Goal: Information Seeking & Learning: Learn about a topic

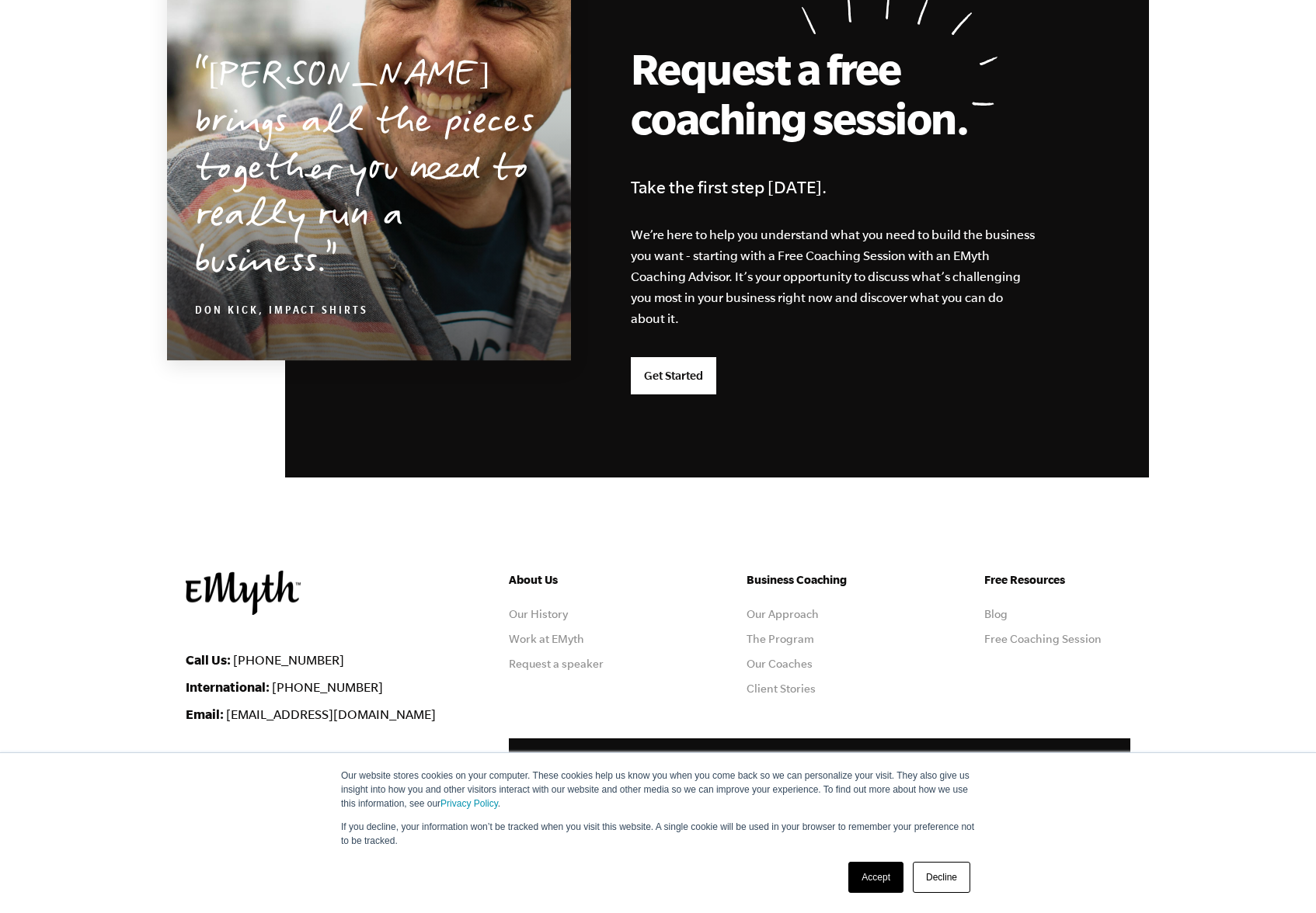
scroll to position [3873, 0]
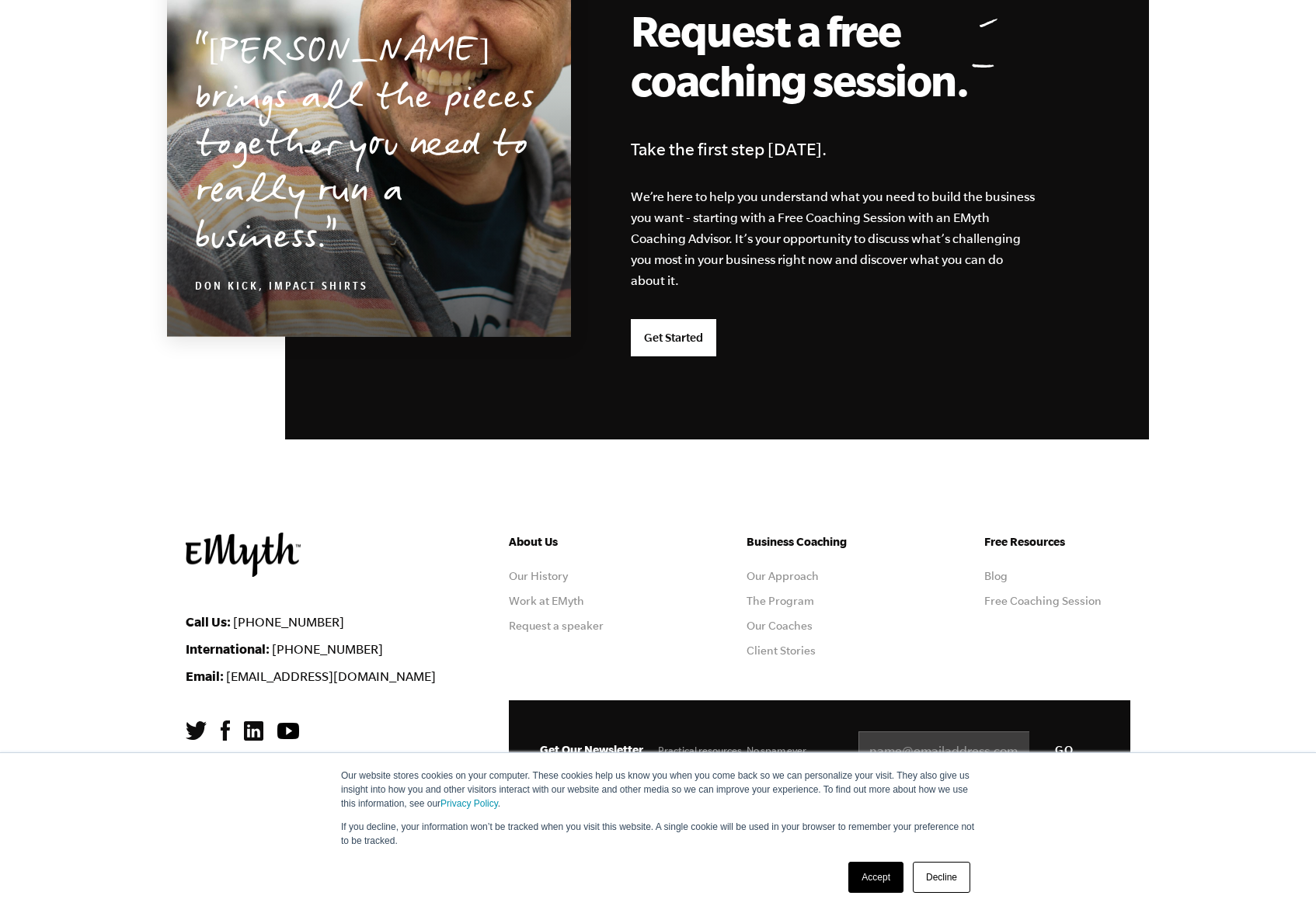
click at [1010, 578] on li "Blog" at bounding box center [1057, 575] width 146 height 12
click at [1006, 578] on link "Blog" at bounding box center [995, 575] width 23 height 12
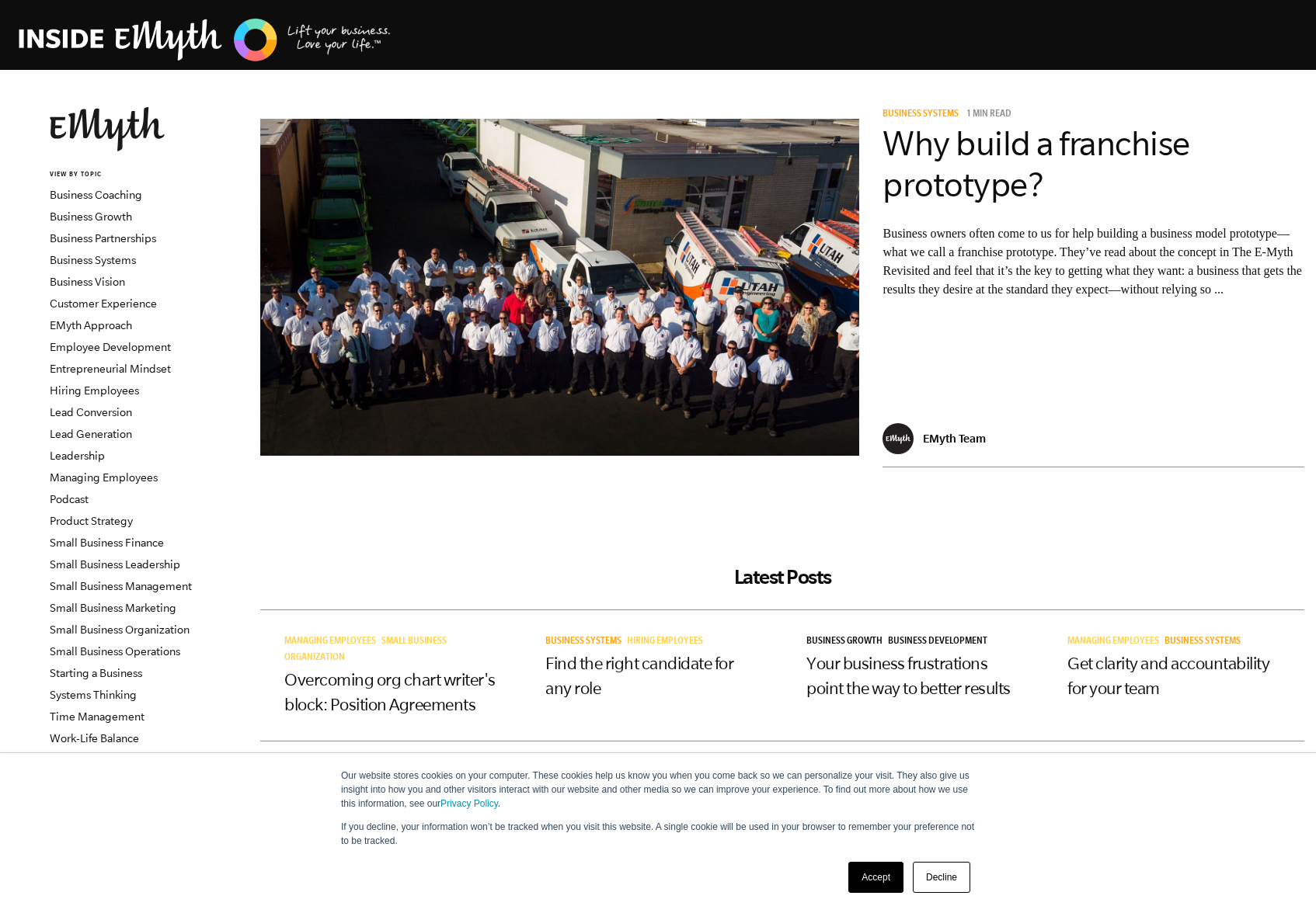
click at [1006, 578] on h2 "Latest Posts" at bounding box center [782, 577] width 1044 height 23
click at [901, 884] on link "Accept" at bounding box center [875, 877] width 55 height 31
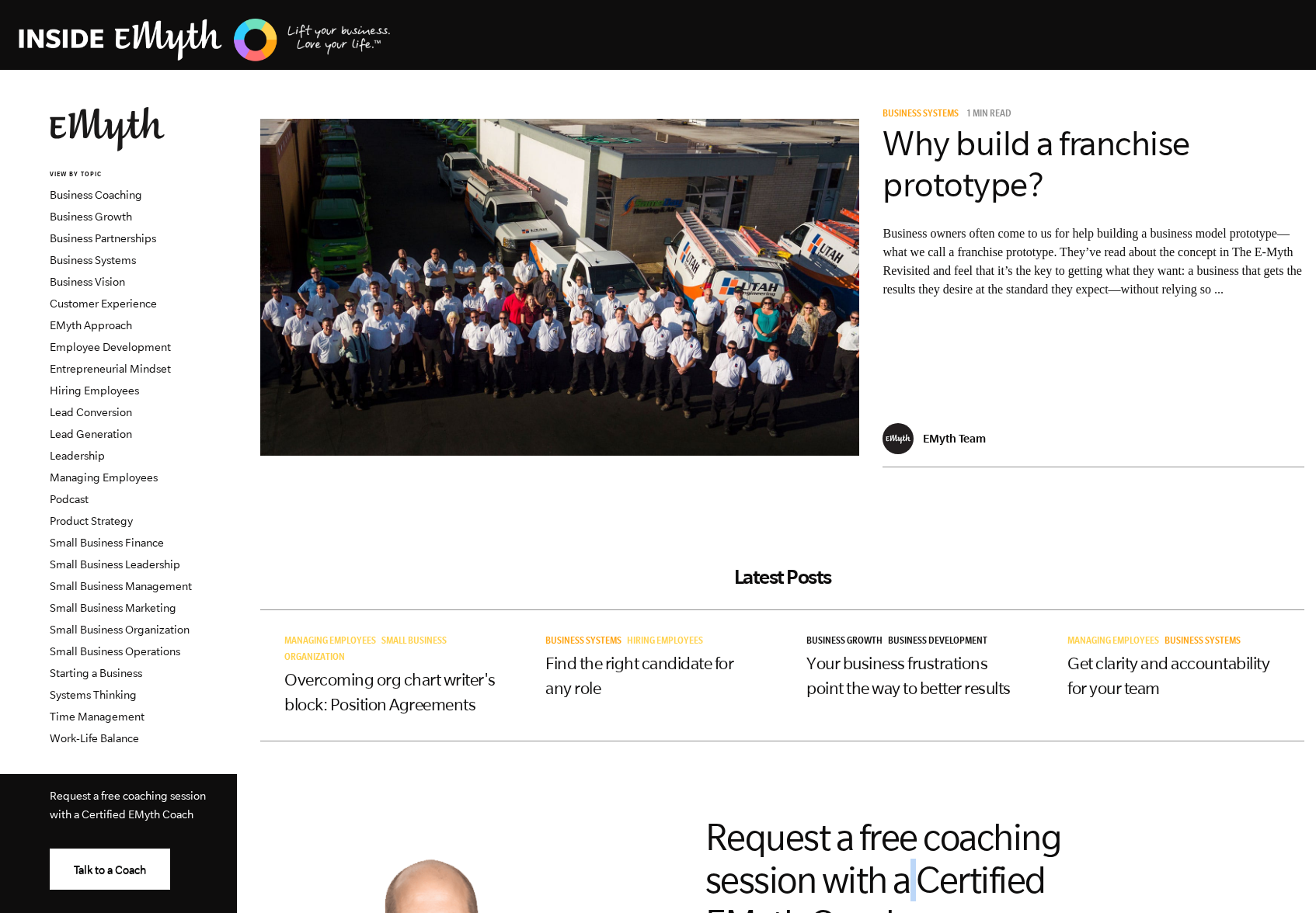
click at [901, 884] on h2 "Request a free coaching session with a Certified EMyth Coach" at bounding box center [907, 881] width 404 height 129
click at [353, 579] on h2 "Latest Posts" at bounding box center [782, 577] width 1044 height 23
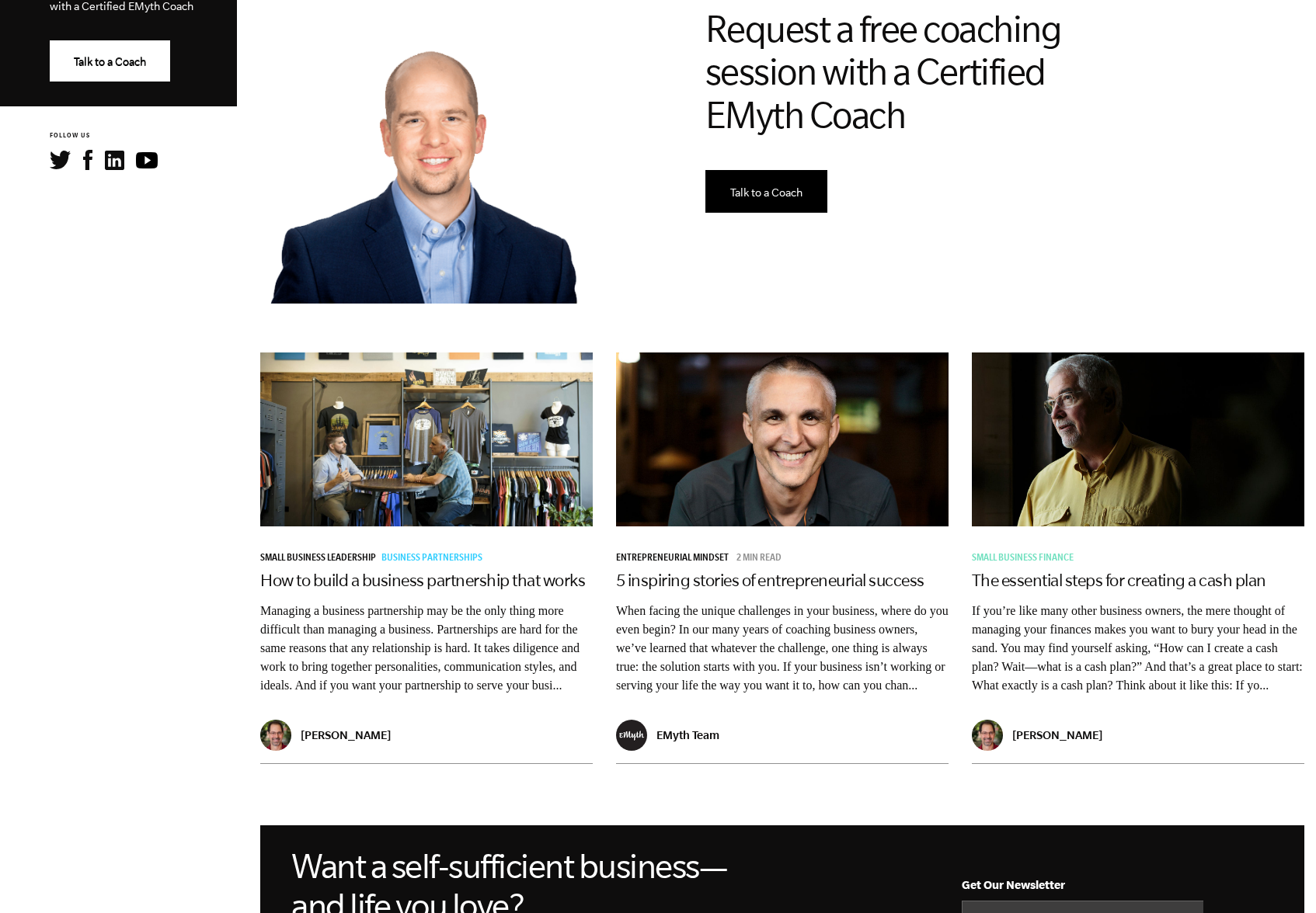
scroll to position [813, 0]
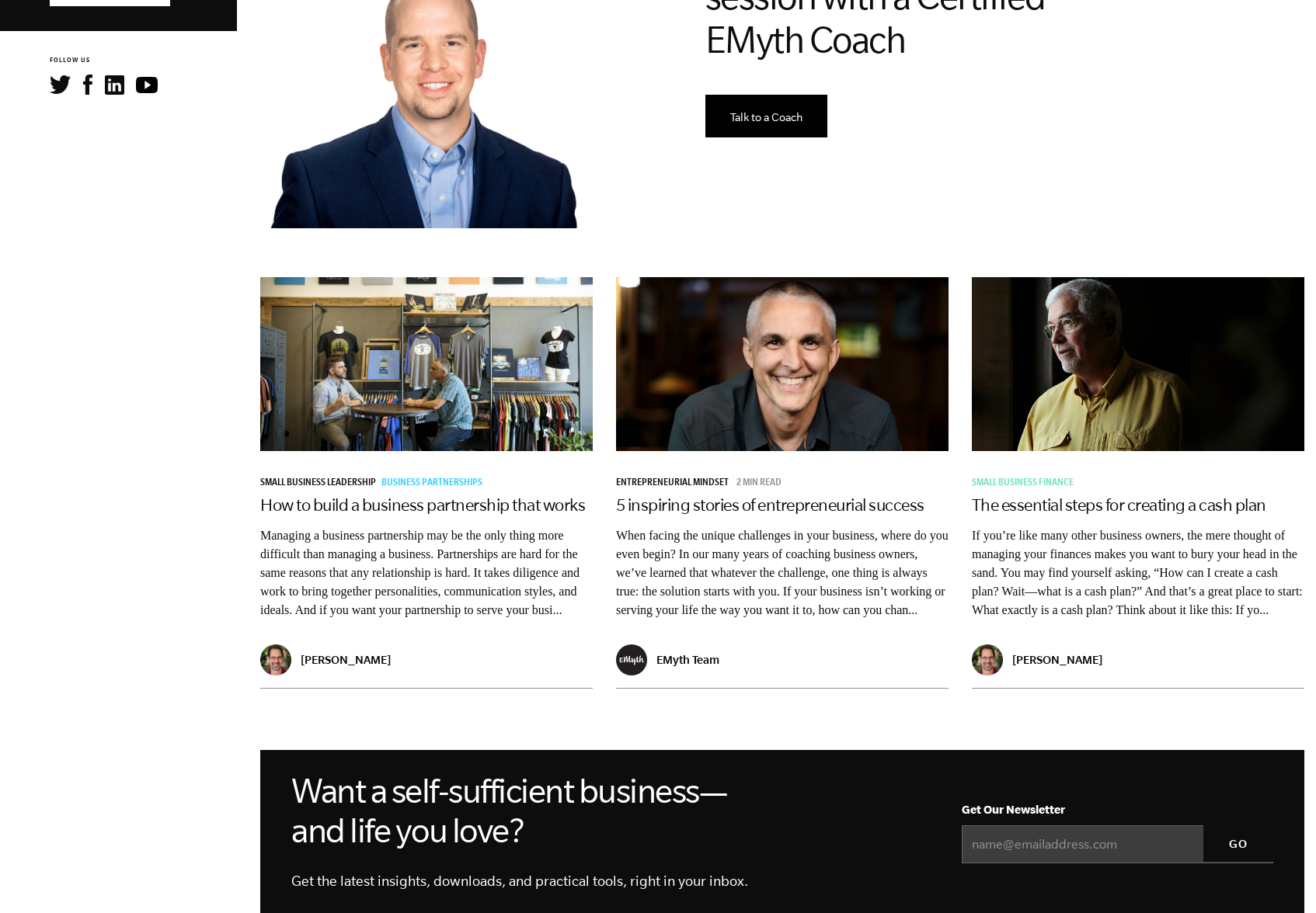
scroll to position [927, 0]
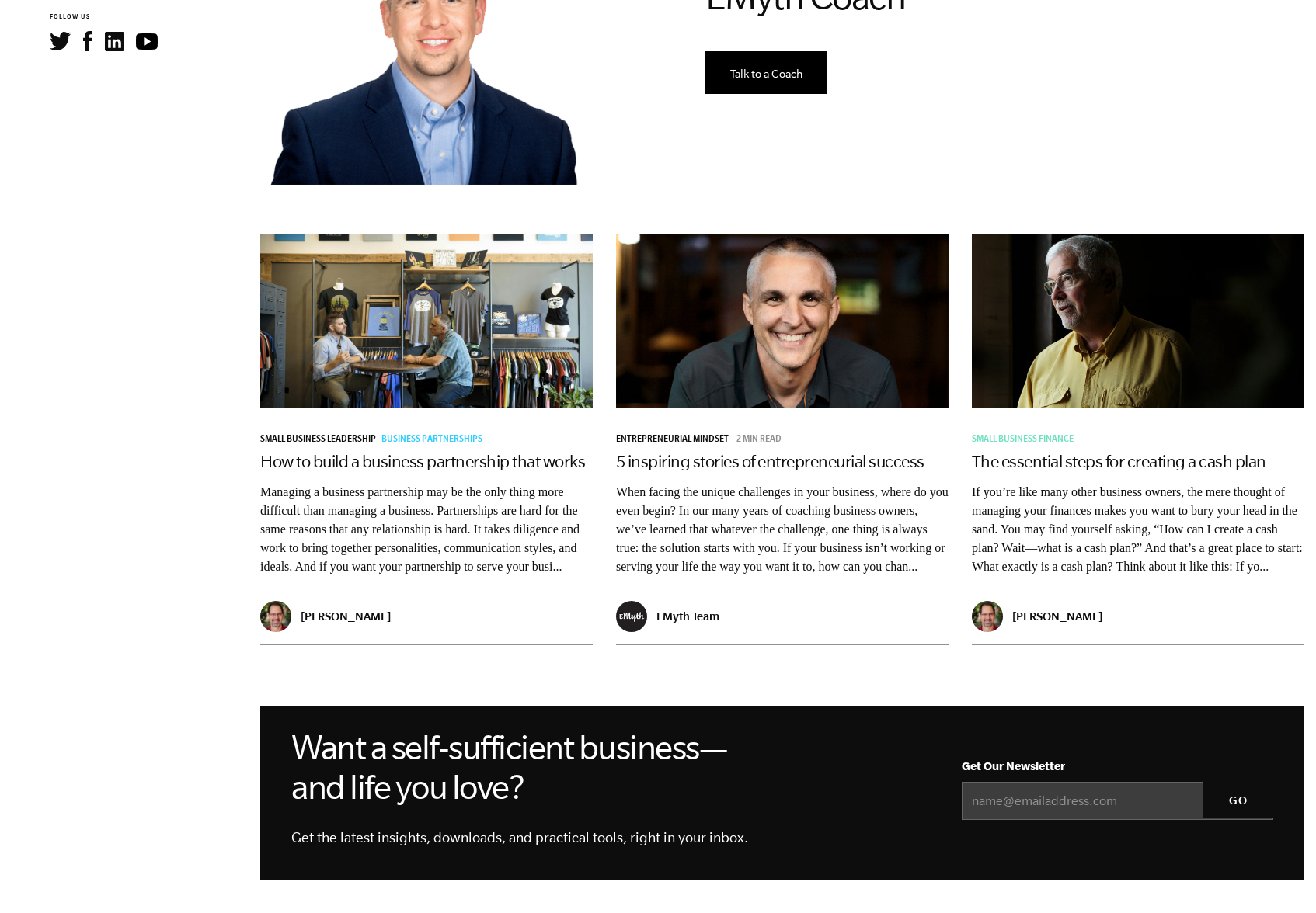
click at [207, 629] on nav "VIEW BY TOPIC Business Coaching Business Growth Business Partnerships Business …" at bounding box center [124, 818] width 248 height 3351
click at [872, 158] on div "Request a free coaching session with a Certified EMyth Coach Talk to a Coach" at bounding box center [1005, 38] width 622 height 322
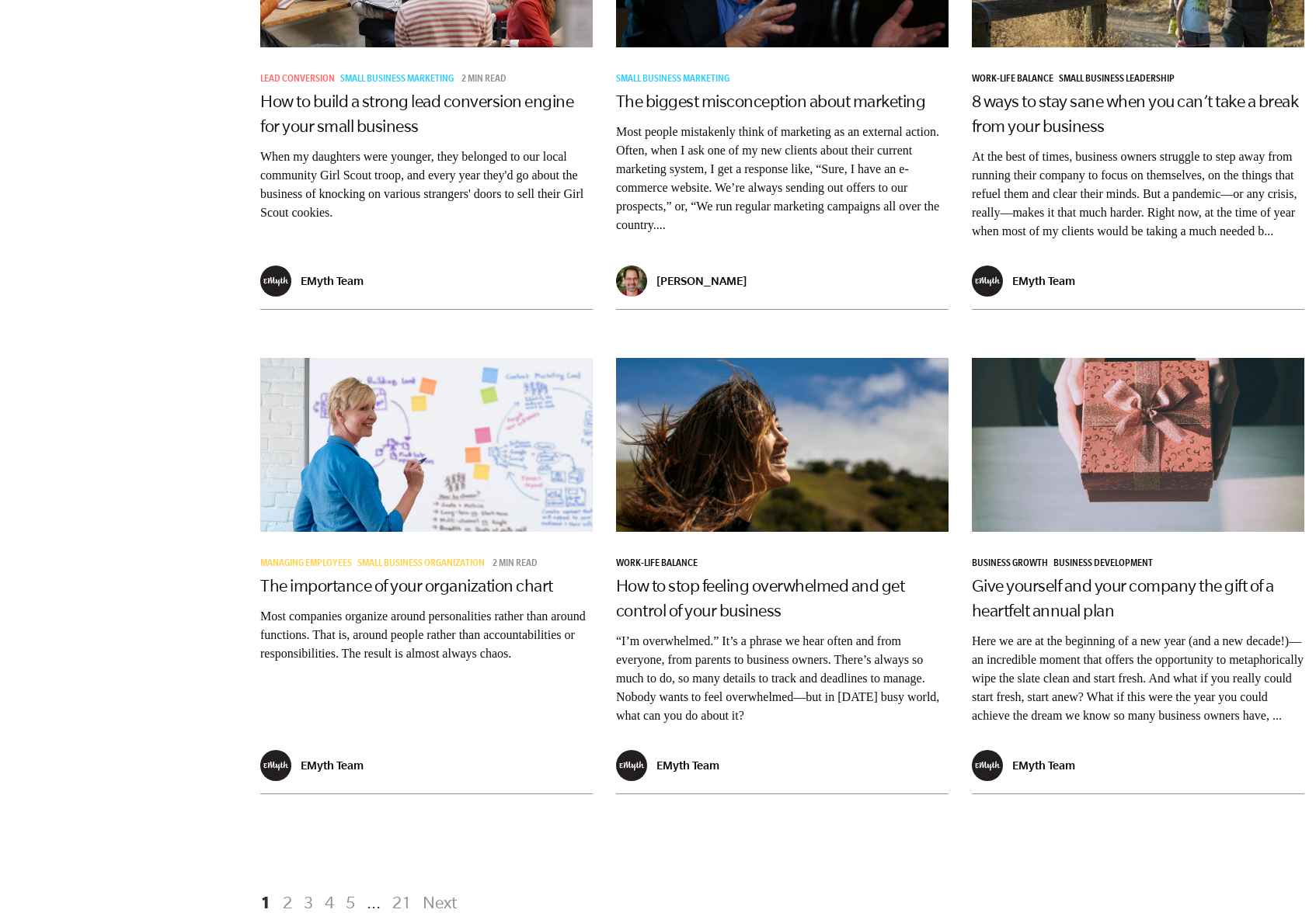
scroll to position [2483, 0]
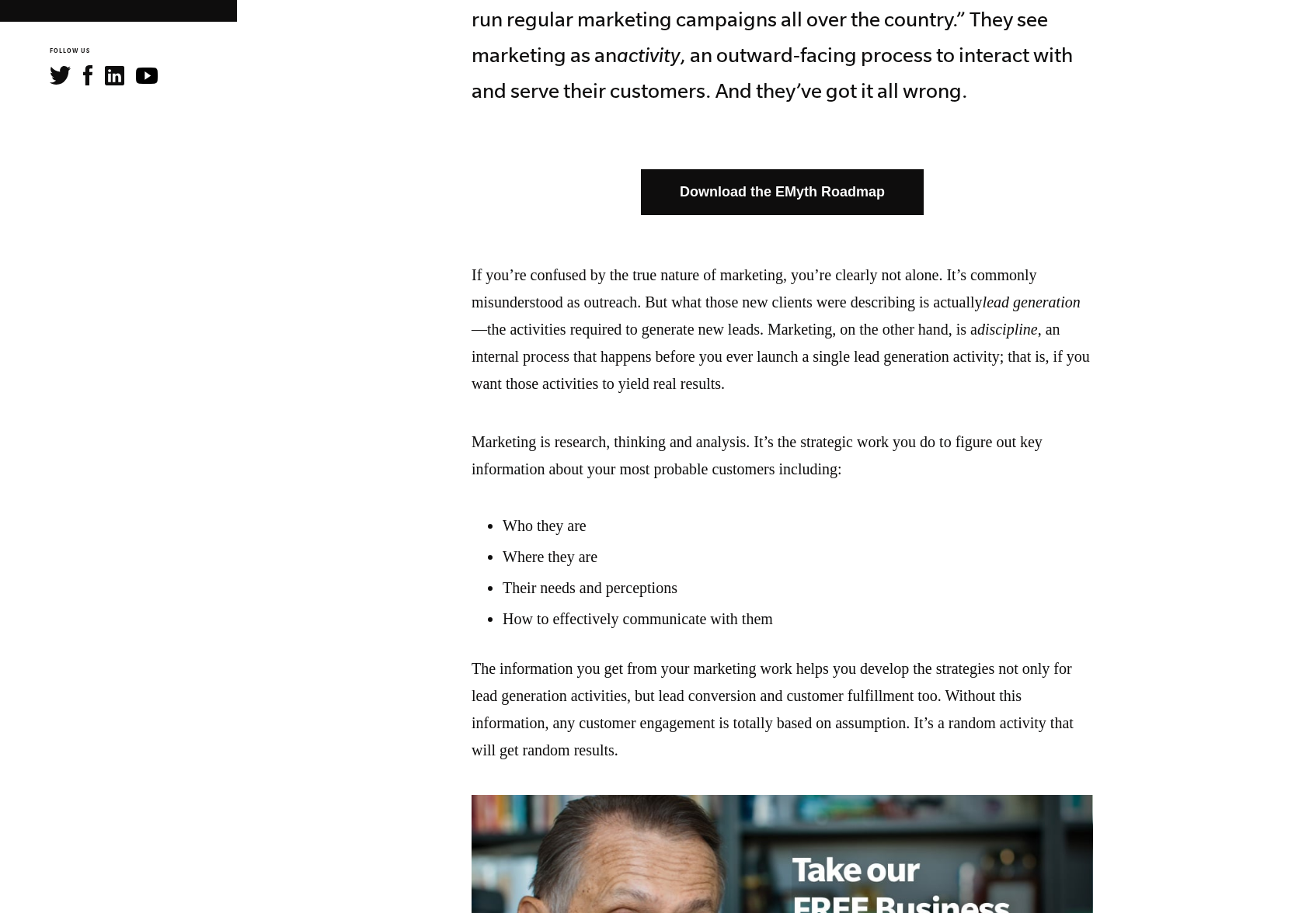
scroll to position [897, 0]
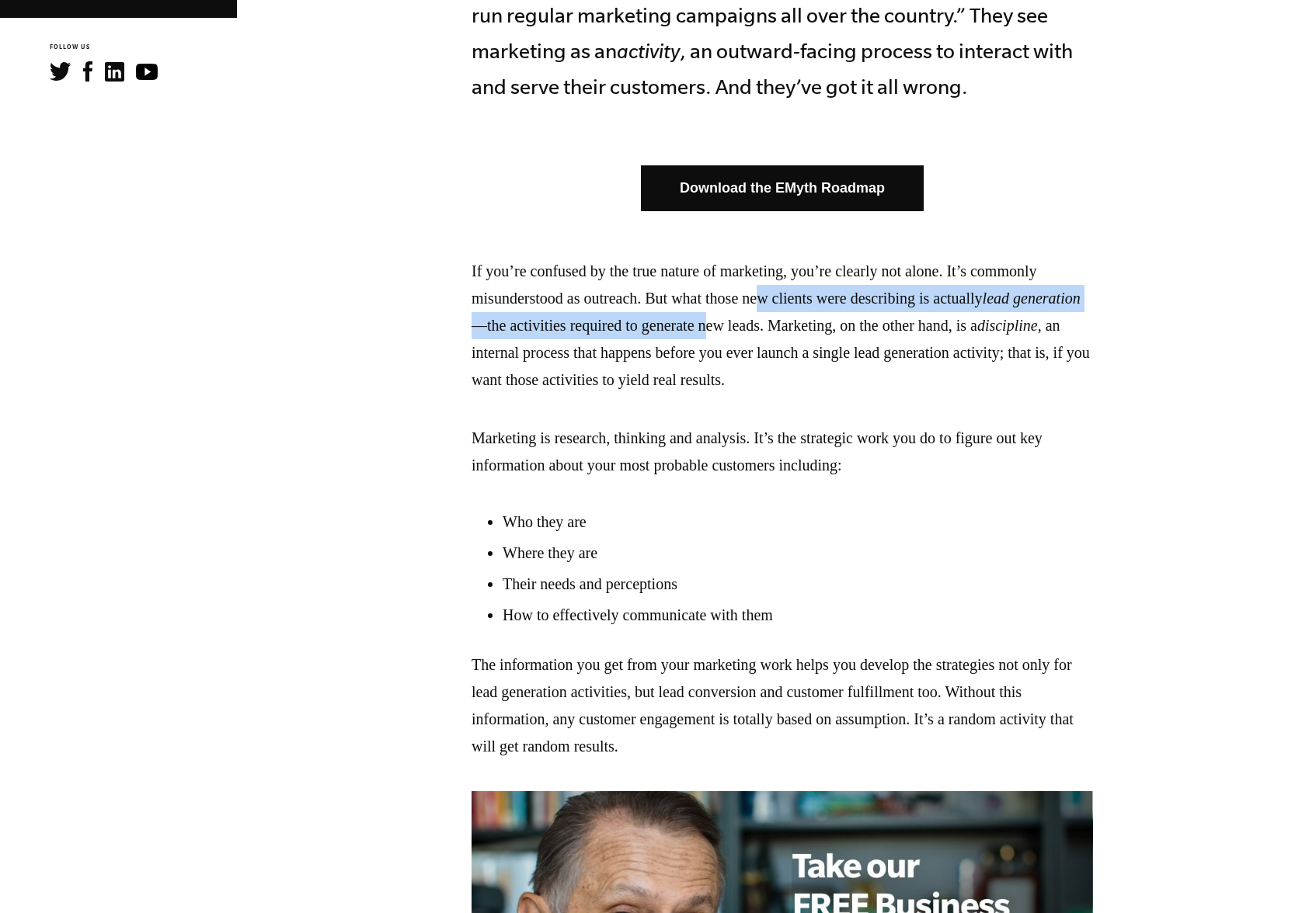
drag, startPoint x: 787, startPoint y: 300, endPoint x: 802, endPoint y: 315, distance: 21.2
click at [802, 315] on p "If you’re confused by the true nature of marketing, you’re clearly not alone. I…" at bounding box center [782, 326] width 622 height 136
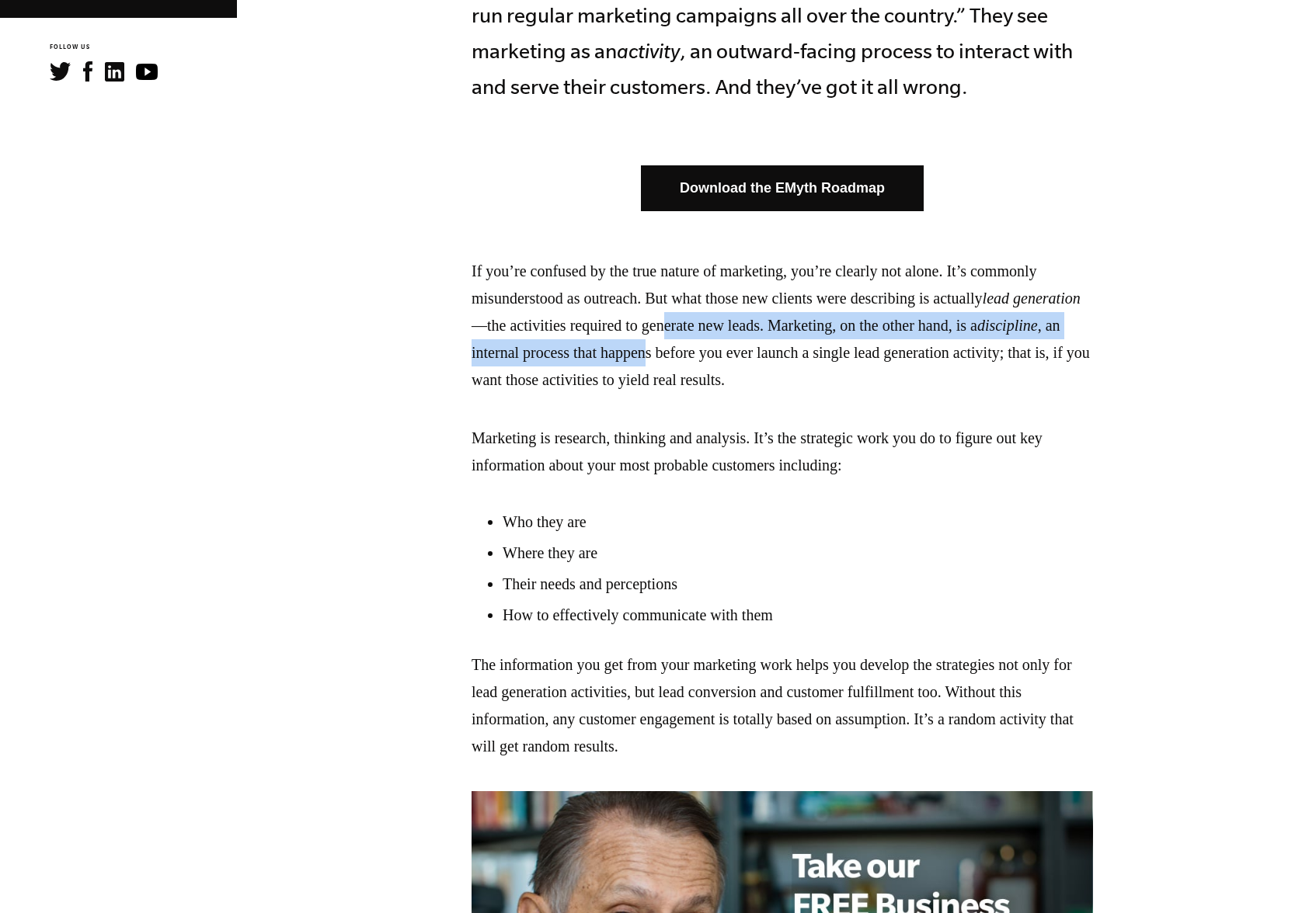
drag, startPoint x: 757, startPoint y: 326, endPoint x: 774, endPoint y: 343, distance: 24.0
click at [774, 343] on p "If you’re confused by the true nature of marketing, you’re clearly not alone. I…" at bounding box center [782, 326] width 622 height 136
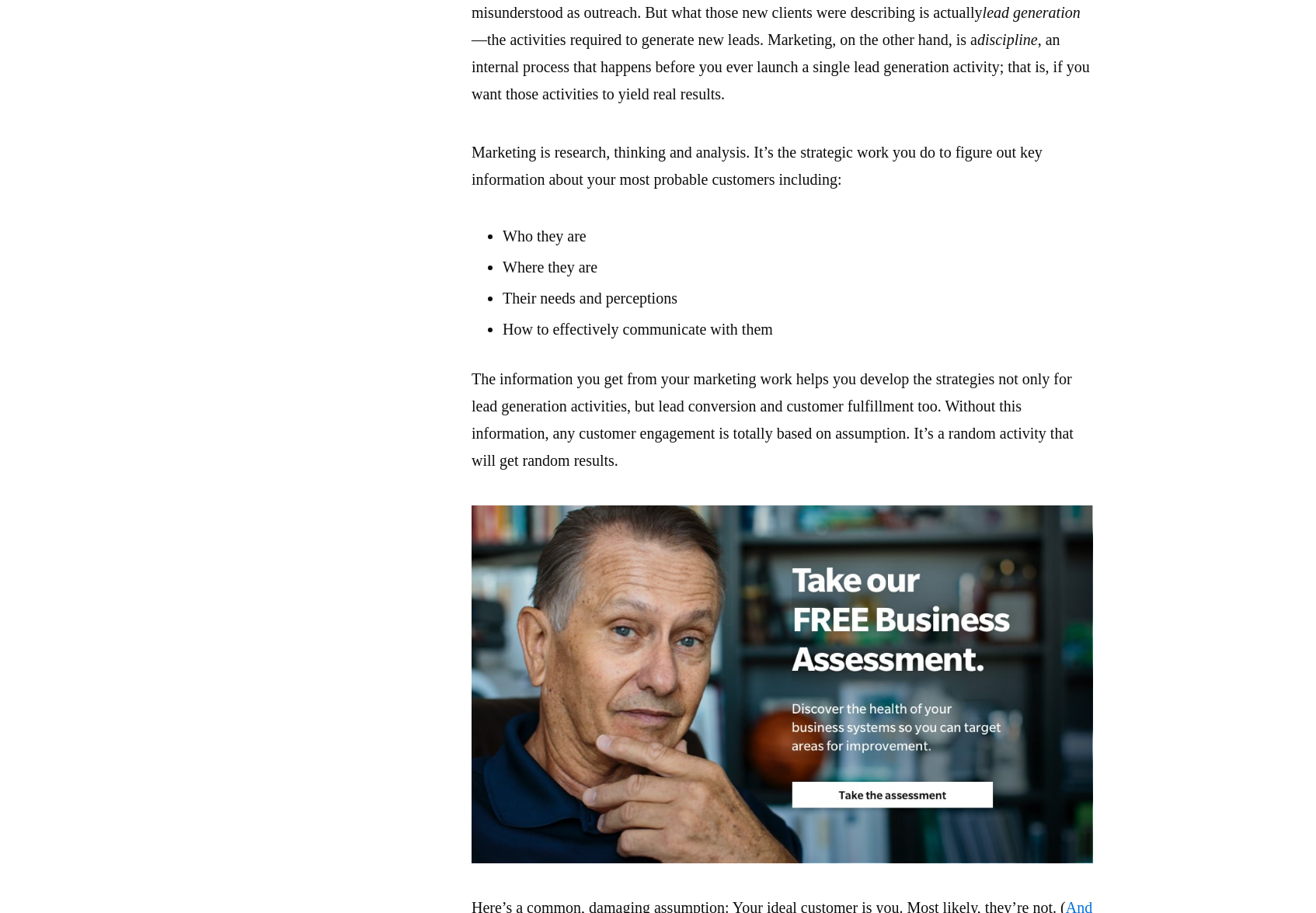
scroll to position [1186, 0]
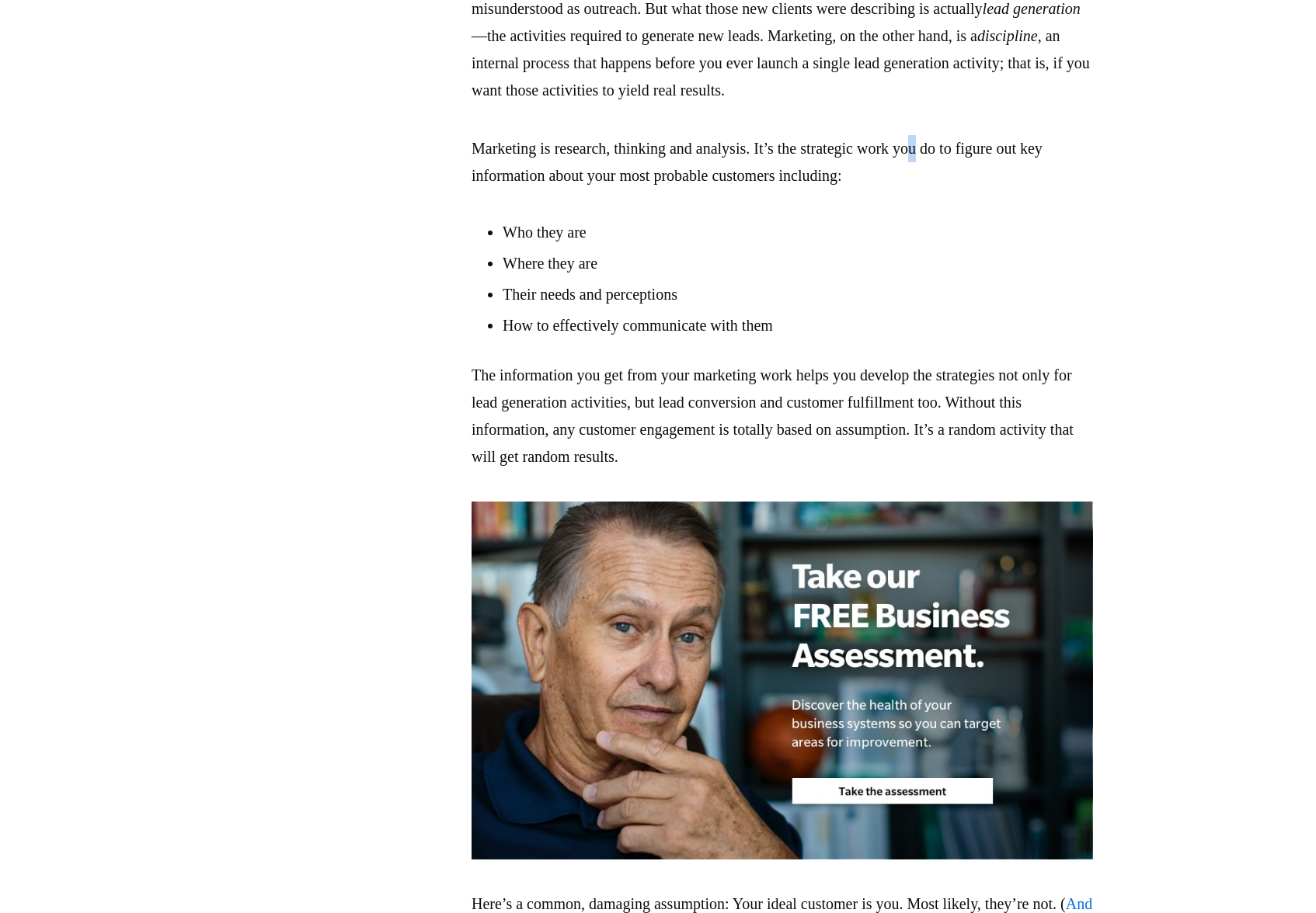
drag, startPoint x: 951, startPoint y: 137, endPoint x: 956, endPoint y: 161, distance: 24.5
click at [956, 161] on p "Marketing is research, thinking and analysis. It’s the strategic work you do to…" at bounding box center [782, 162] width 622 height 54
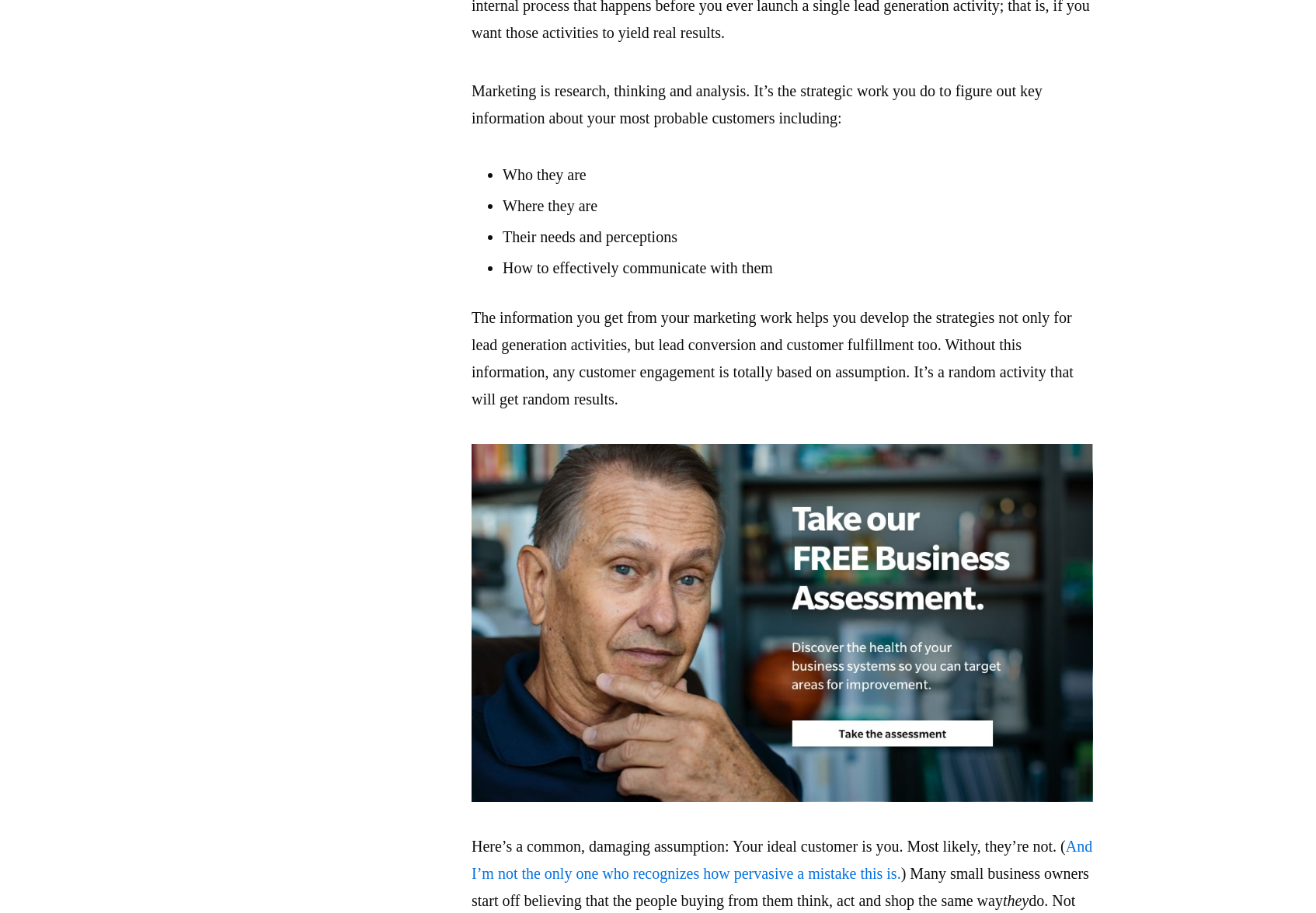
scroll to position [1247, 0]
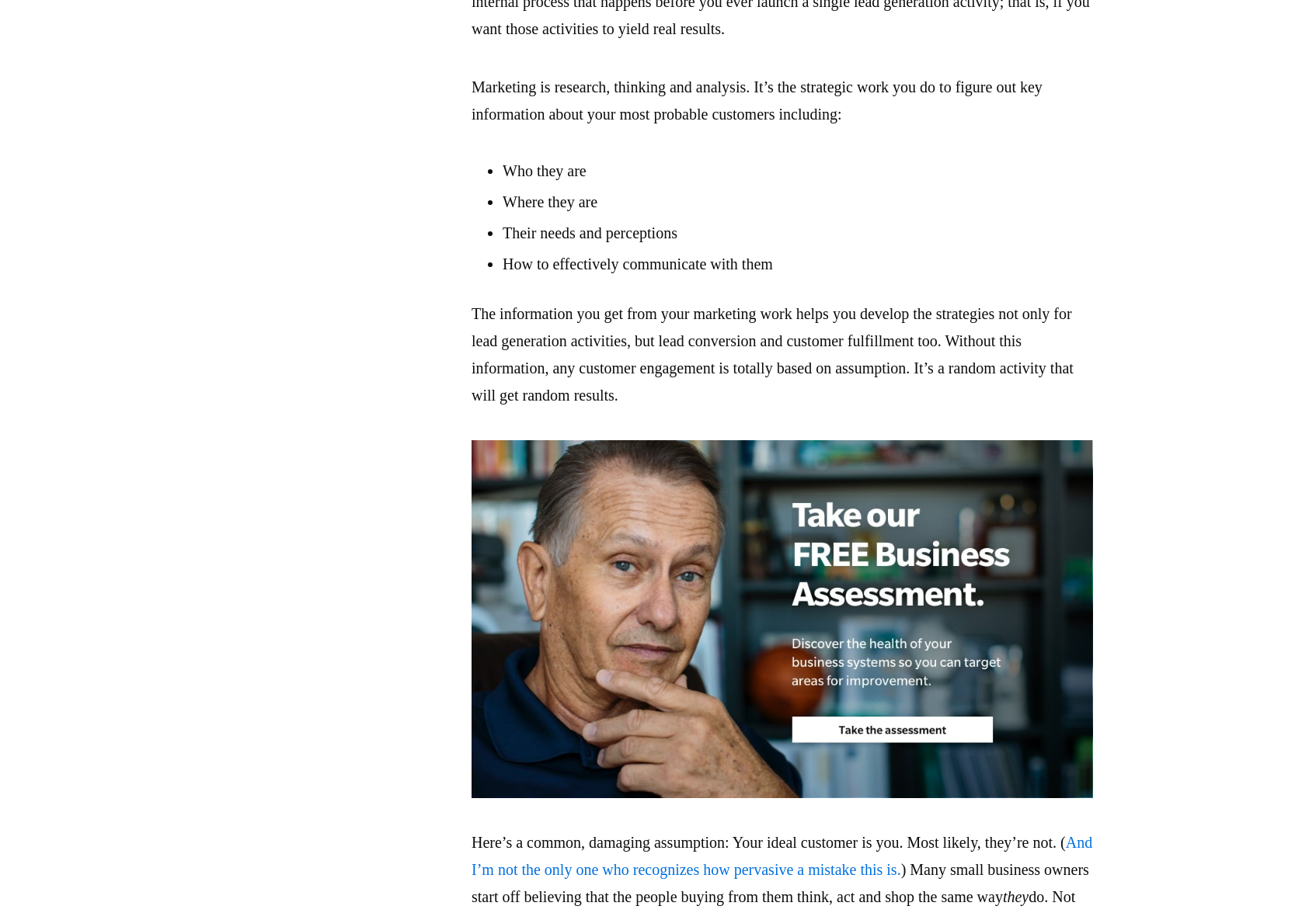
click at [956, 161] on li "Who they are" at bounding box center [798, 170] width 590 height 23
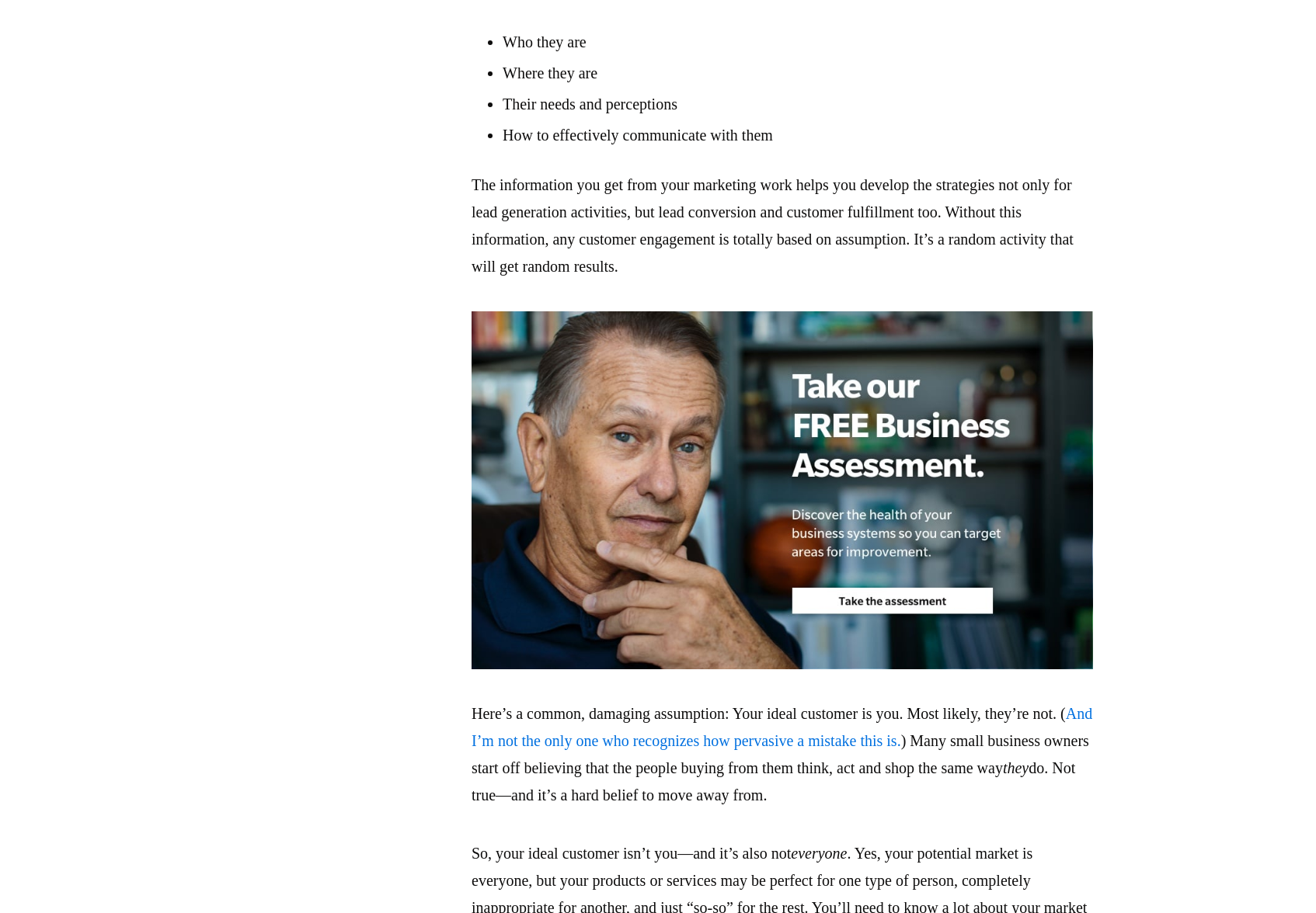
scroll to position [1546, 0]
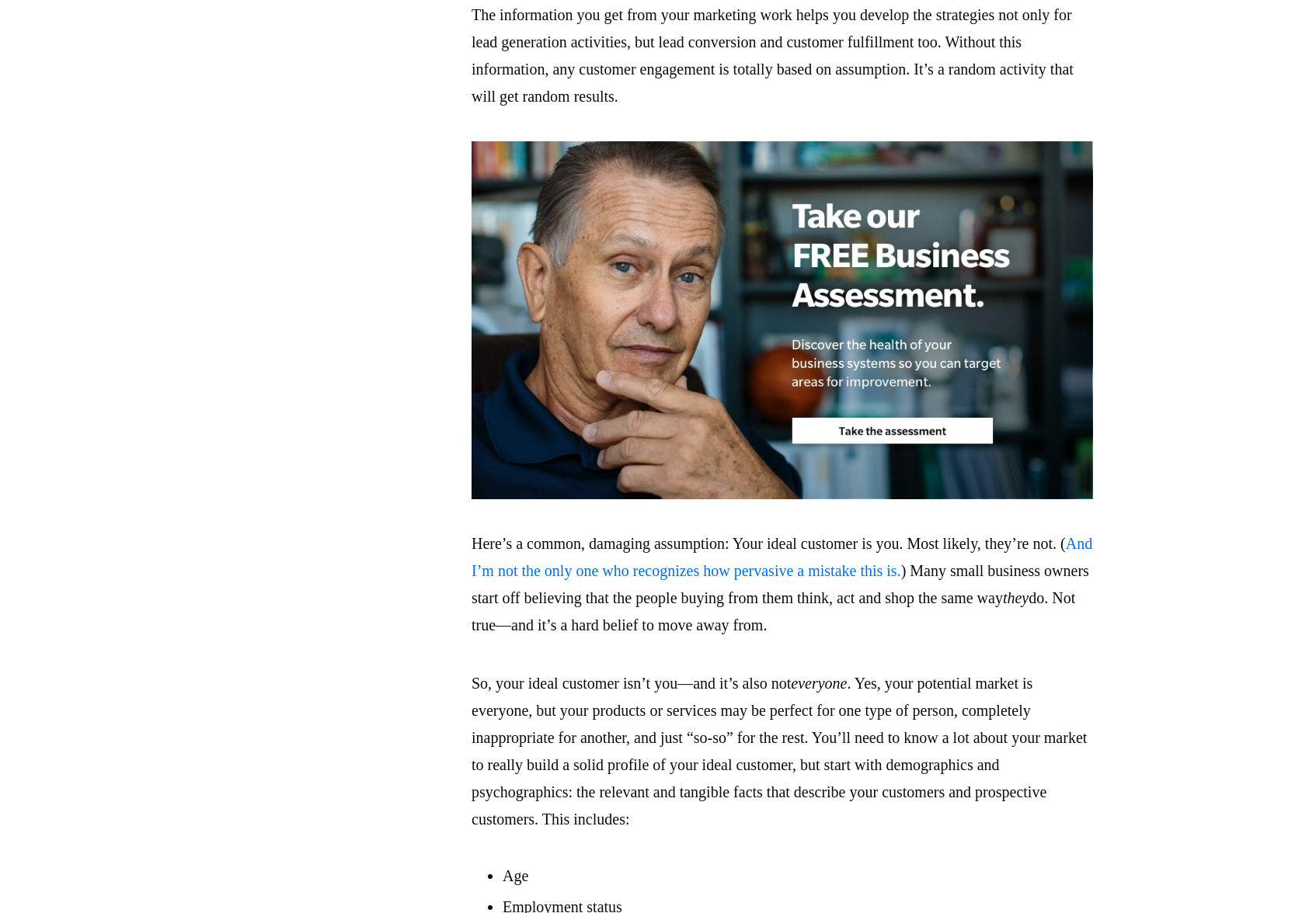
drag, startPoint x: 1132, startPoint y: 300, endPoint x: 1144, endPoint y: 334, distance: 36.1
click at [1144, 335] on section "Most people mistakenly think of marketing as an external action. Often, when I …" at bounding box center [782, 658] width 1067 height 2908
click at [1144, 334] on section "Most people mistakenly think of marketing as an external action. Often, when I …" at bounding box center [782, 658] width 1067 height 2908
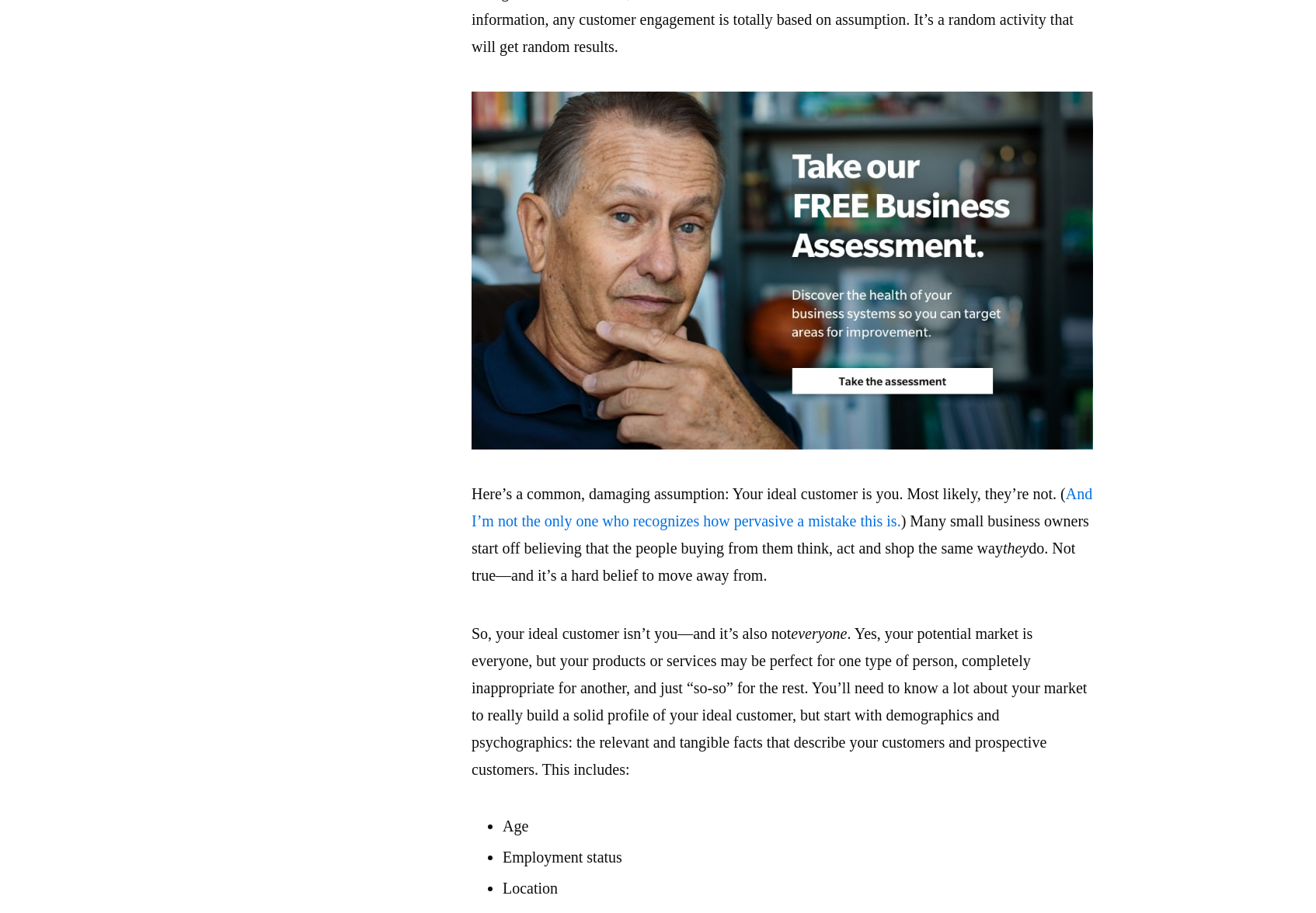
scroll to position [1597, 0]
click at [1144, 309] on section "Most people mistakenly think of marketing as an external action. Often, when I …" at bounding box center [782, 608] width 1067 height 2908
click at [1214, 98] on section "Most people mistakenly think of marketing as an external action. Often, when I …" at bounding box center [782, 608] width 1067 height 2908
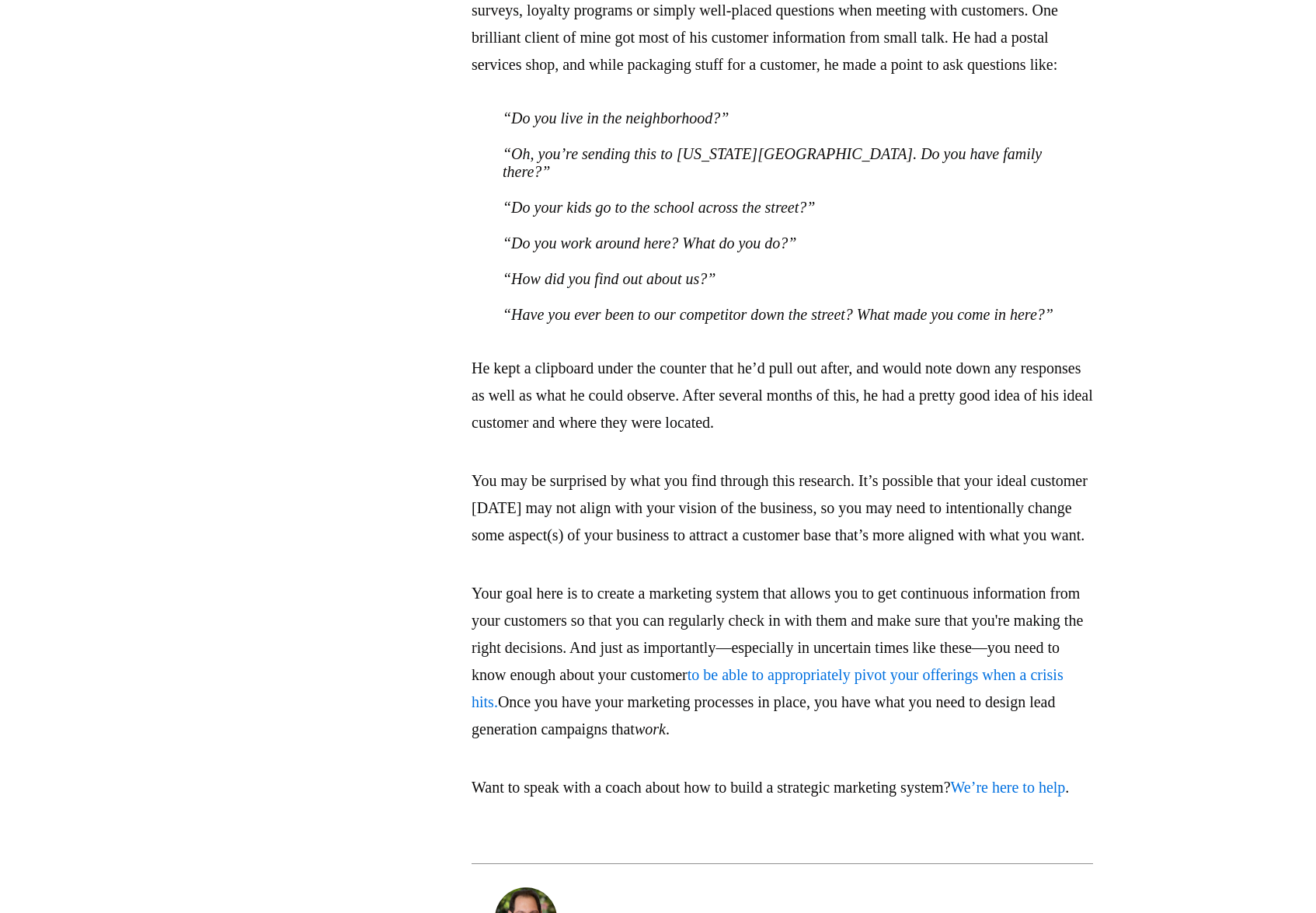
scroll to position [3009, 0]
